Goal: Information Seeking & Learning: Understand process/instructions

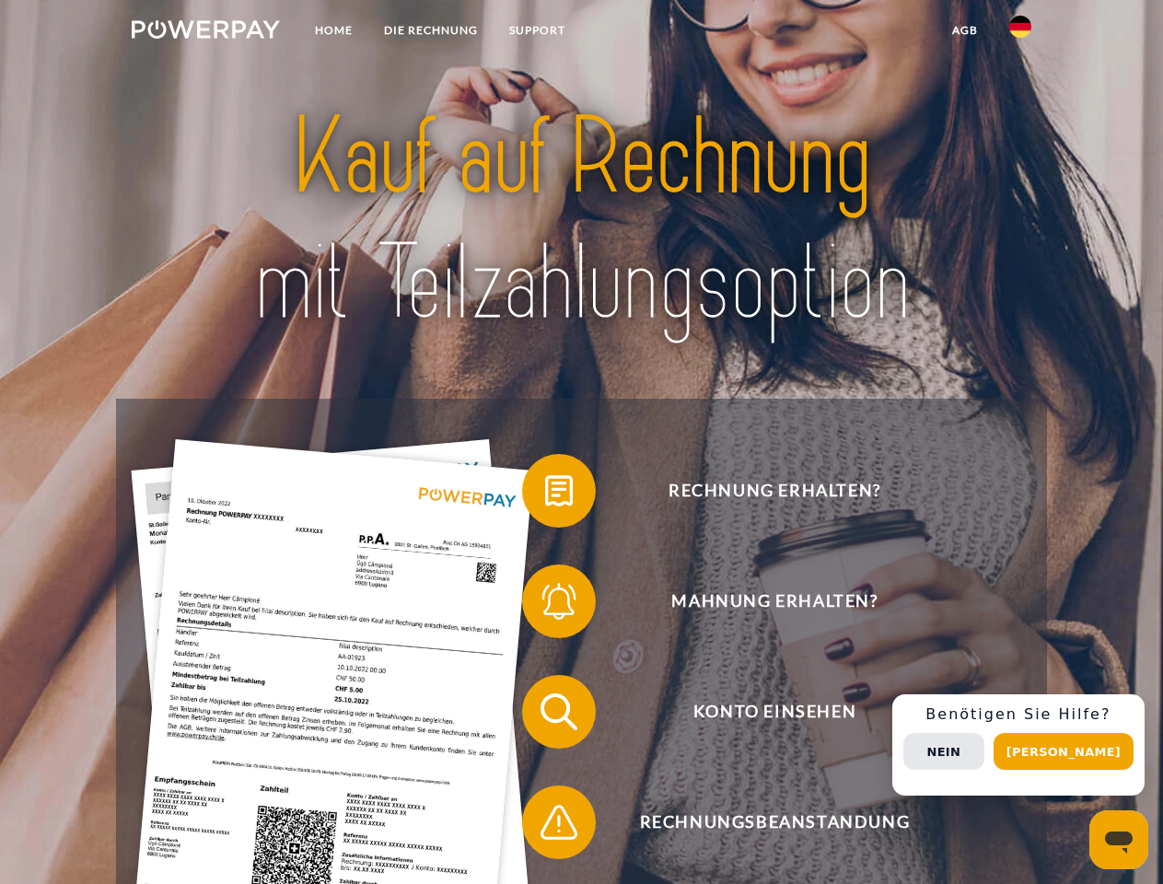
click at [205, 32] on img at bounding box center [206, 29] width 148 height 18
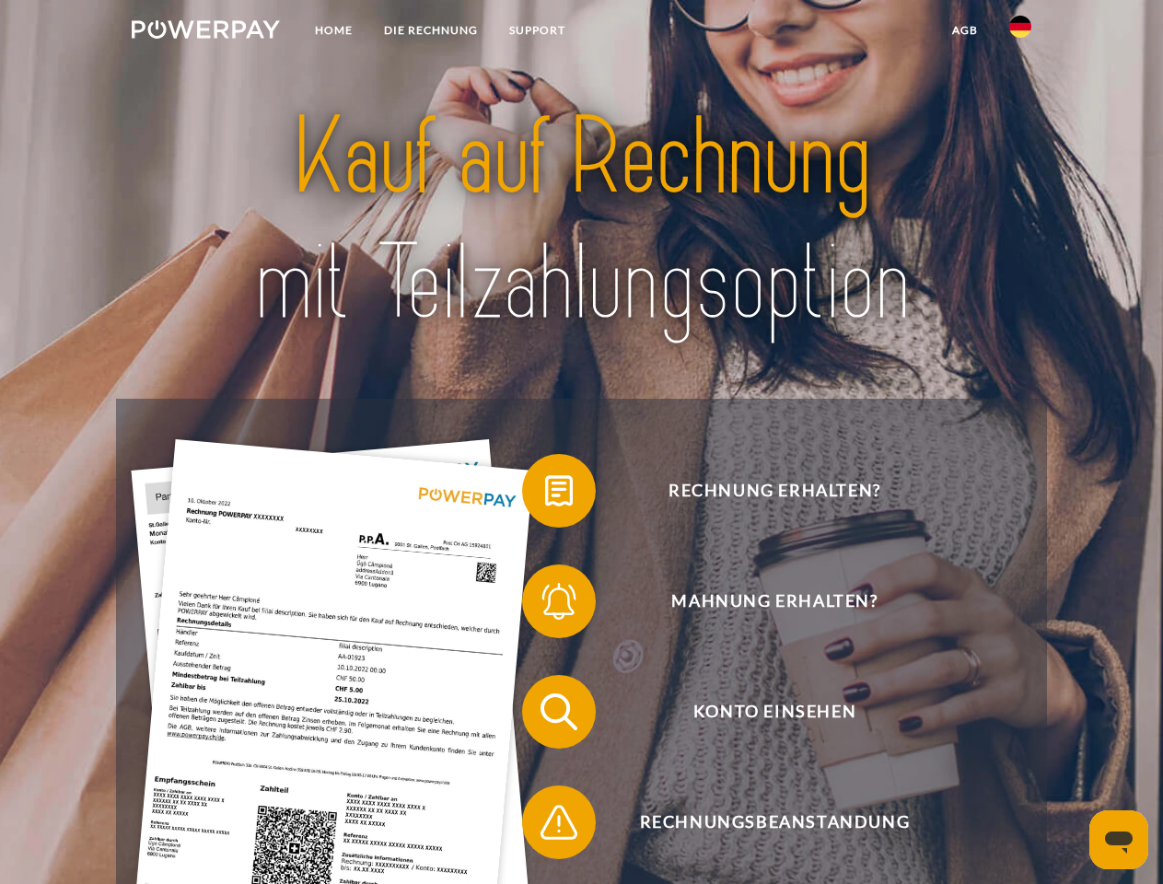
click at [1021, 32] on img at bounding box center [1021, 27] width 22 height 22
click at [965, 30] on link "agb" at bounding box center [965, 30] width 57 height 33
click at [545, 495] on span at bounding box center [531, 491] width 92 height 92
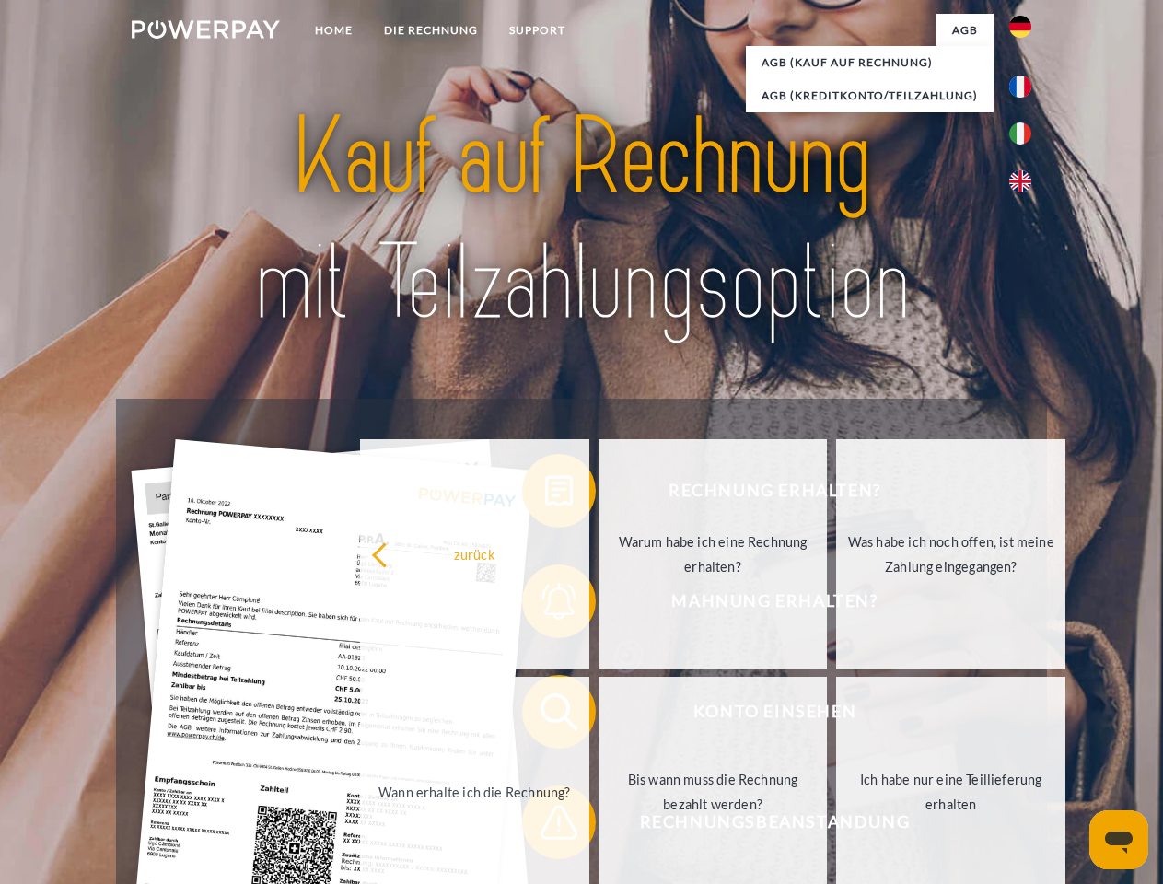
click at [545, 605] on div "Rechnung erhalten? Mahnung erhalten? Konto einsehen" at bounding box center [581, 767] width 930 height 737
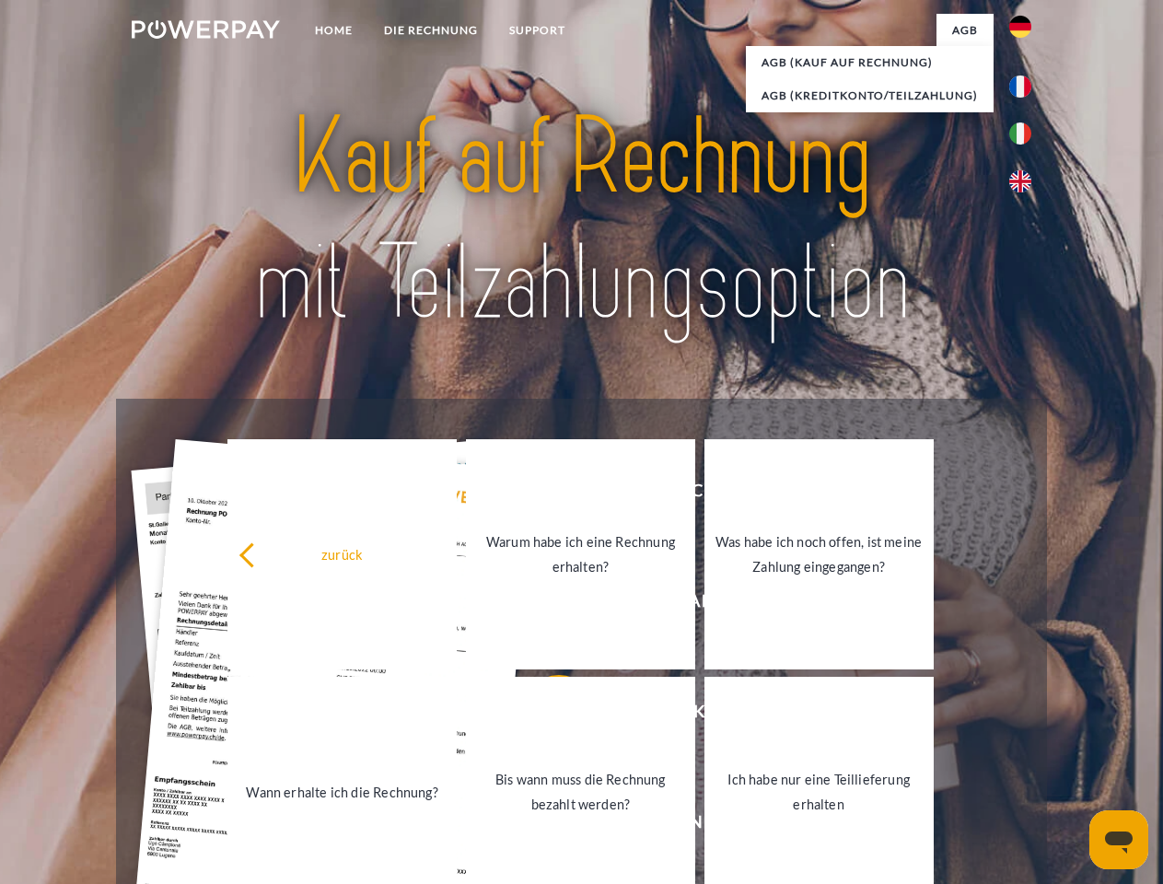
click at [545, 716] on link "Bis wann muss die Rechnung bezahlt werden?" at bounding box center [580, 792] width 229 height 230
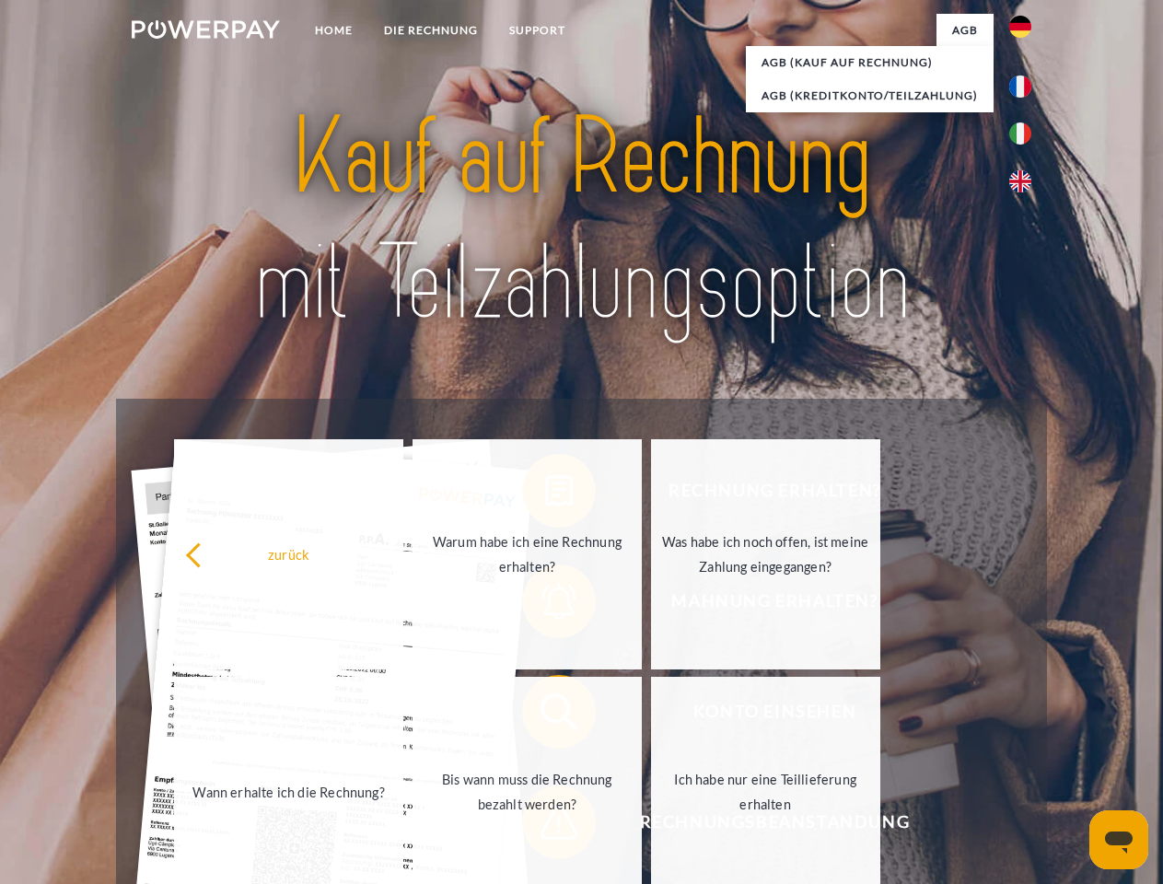
click at [545, 826] on span at bounding box center [531, 823] width 92 height 92
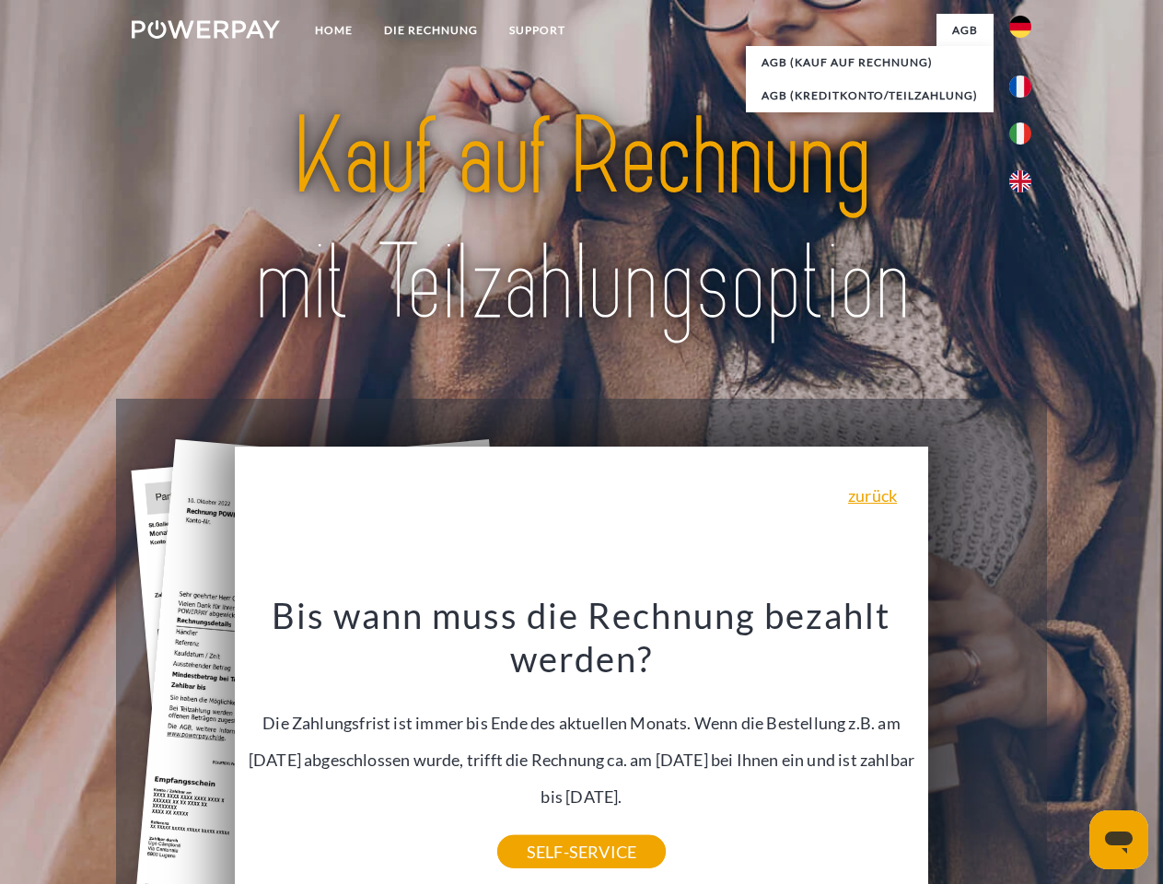
click at [1025, 745] on div "Rechnung erhalten? Mahnung erhalten? Konto einsehen" at bounding box center [581, 767] width 930 height 737
click at [980, 749] on span "Konto einsehen" at bounding box center [774, 712] width 451 height 74
click at [1070, 752] on header "Home DIE RECHNUNG SUPPORT" at bounding box center [581, 636] width 1163 height 1272
